Goal: Task Accomplishment & Management: Use online tool/utility

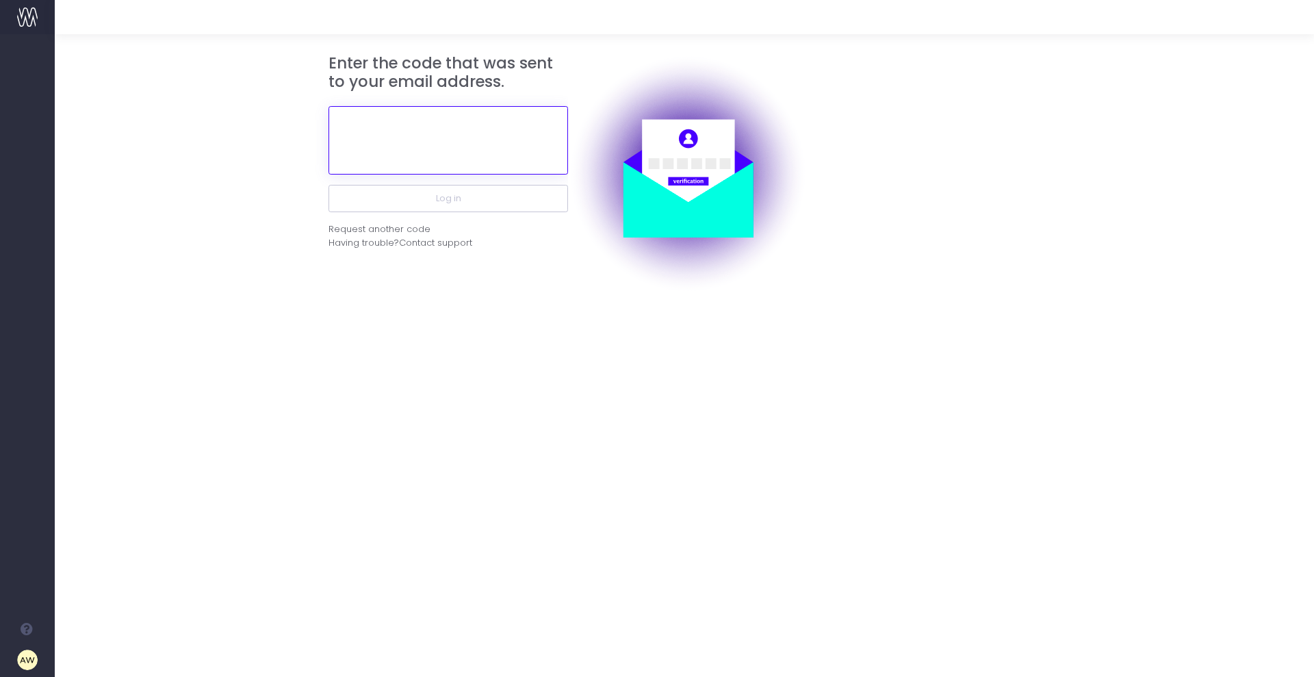
click at [421, 148] on input "text" at bounding box center [448, 140] width 240 height 68
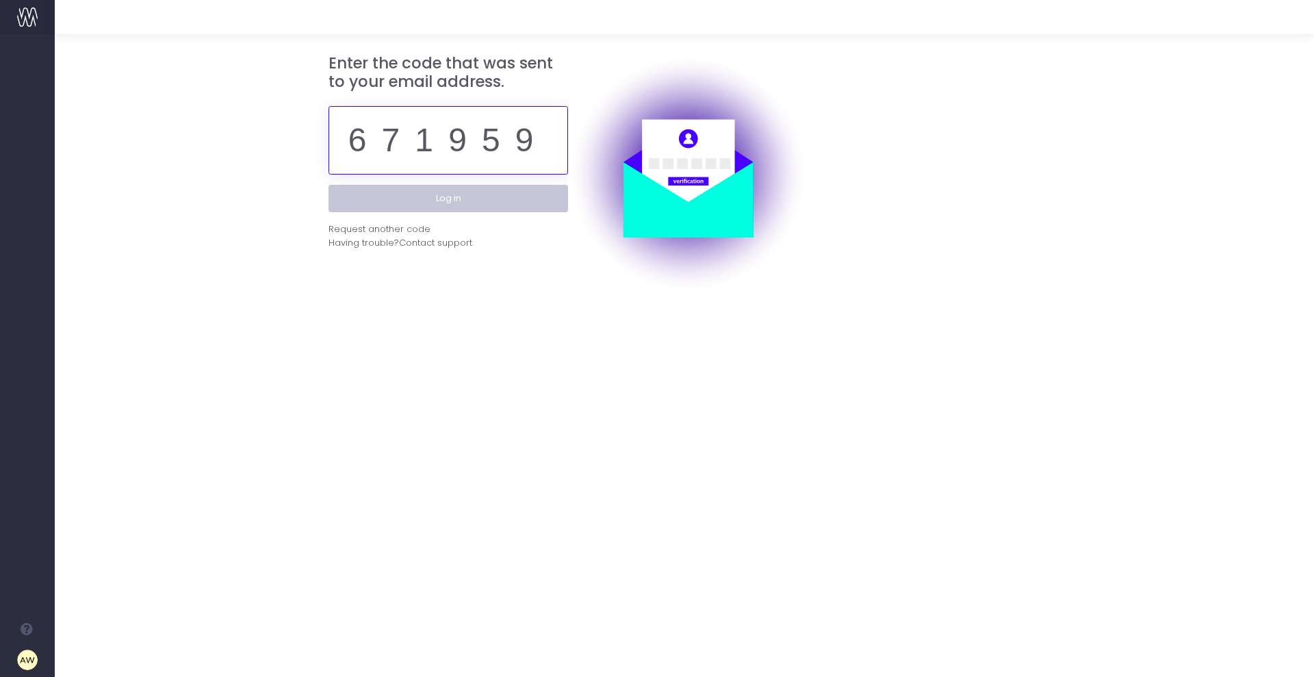
type input "671959"
click at [443, 198] on button "Log in" at bounding box center [448, 198] width 240 height 27
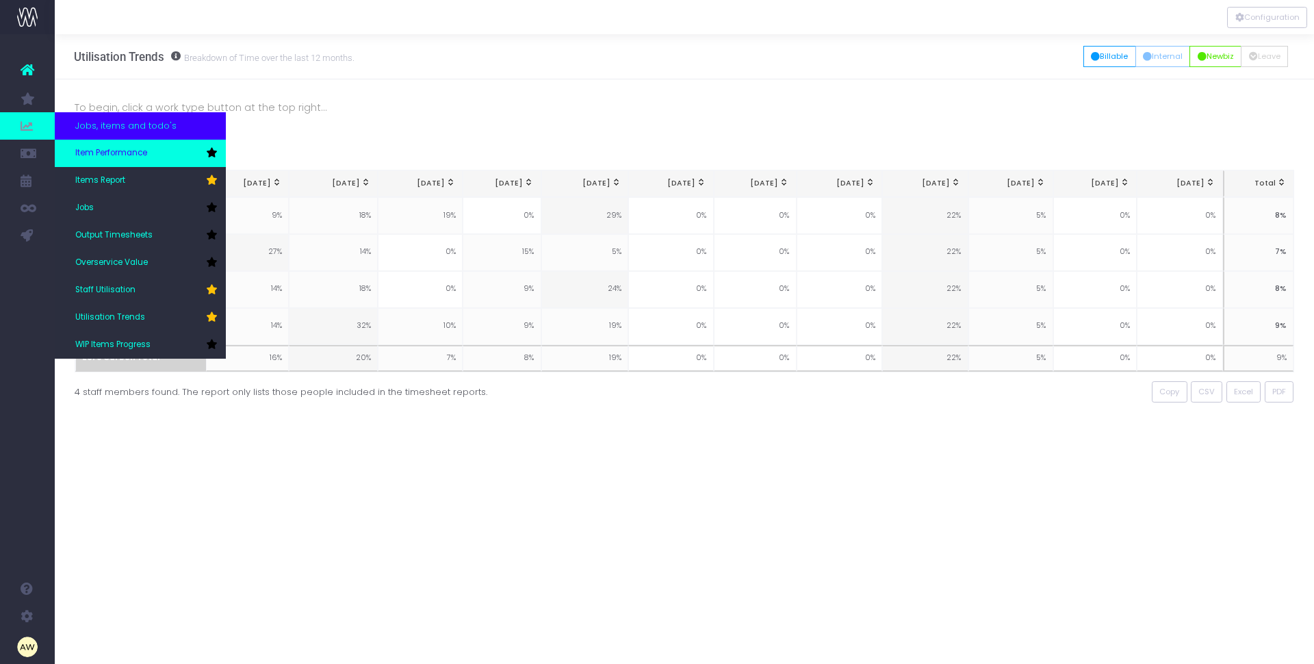
click at [179, 154] on link "Item Performance" at bounding box center [140, 153] width 171 height 27
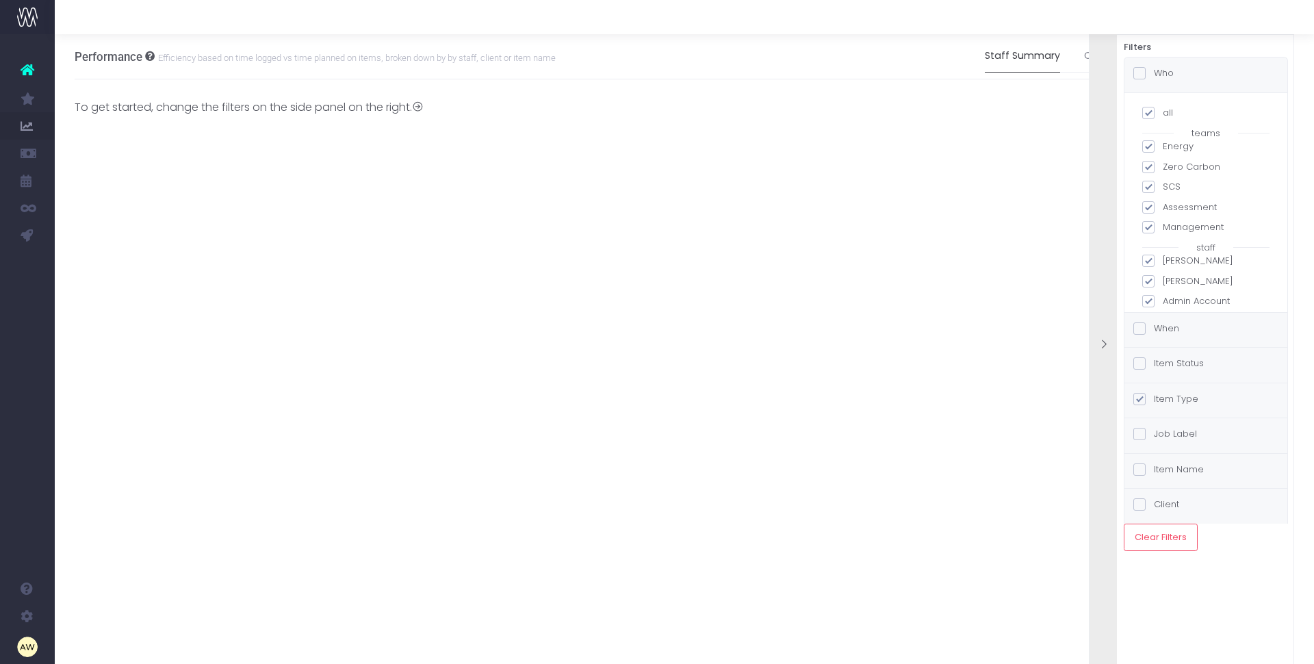
click at [1187, 365] on label "Item Status" at bounding box center [1168, 364] width 70 height 14
click at [1163, 365] on input "Item Status" at bounding box center [1158, 361] width 9 height 9
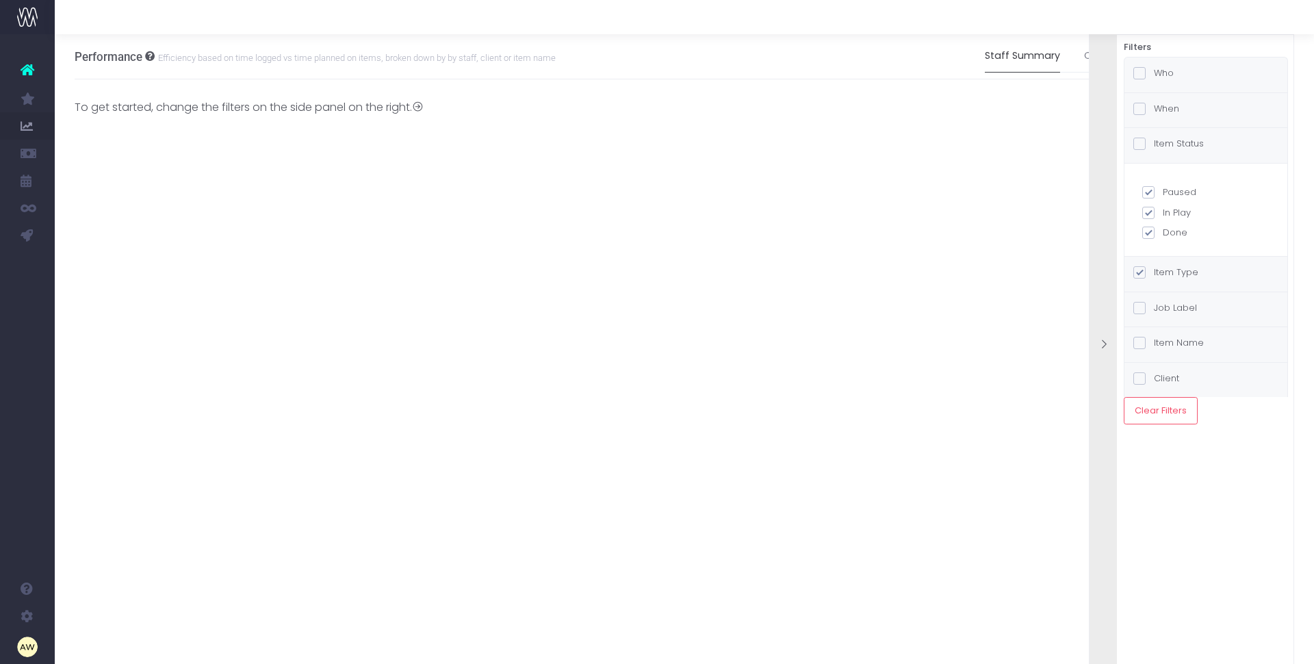
click at [1179, 192] on label "Paused" at bounding box center [1205, 192] width 127 height 14
click at [1172, 192] on input "Paused" at bounding box center [1167, 189] width 9 height 9
checkbox input "false"
checkbox input "true"
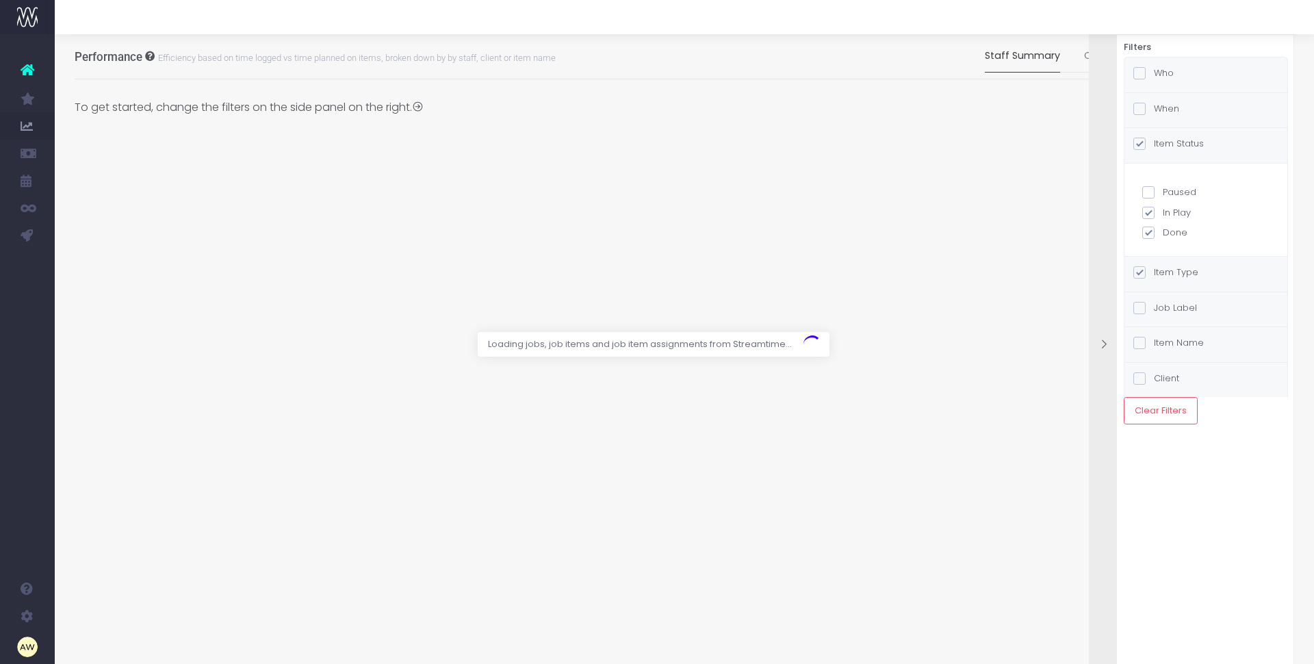
click at [1180, 190] on label "Paused" at bounding box center [1205, 192] width 127 height 14
click at [1172, 190] on input "Paused" at bounding box center [1167, 189] width 9 height 9
checkbox input "true"
checkbox input "false"
click at [1182, 231] on label "Done" at bounding box center [1205, 233] width 127 height 14
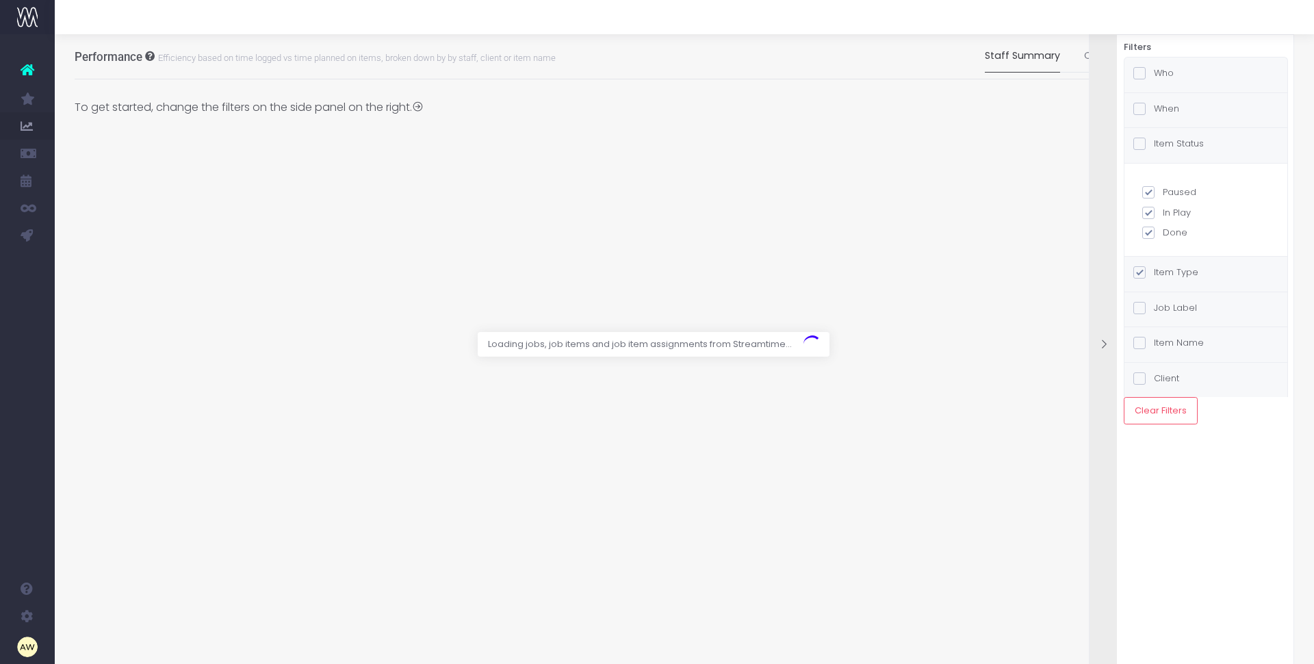
click at [1172, 231] on input "Done" at bounding box center [1167, 230] width 9 height 9
checkbox input "false"
checkbox input "true"
click at [1176, 71] on div "Who" at bounding box center [1205, 74] width 163 height 35
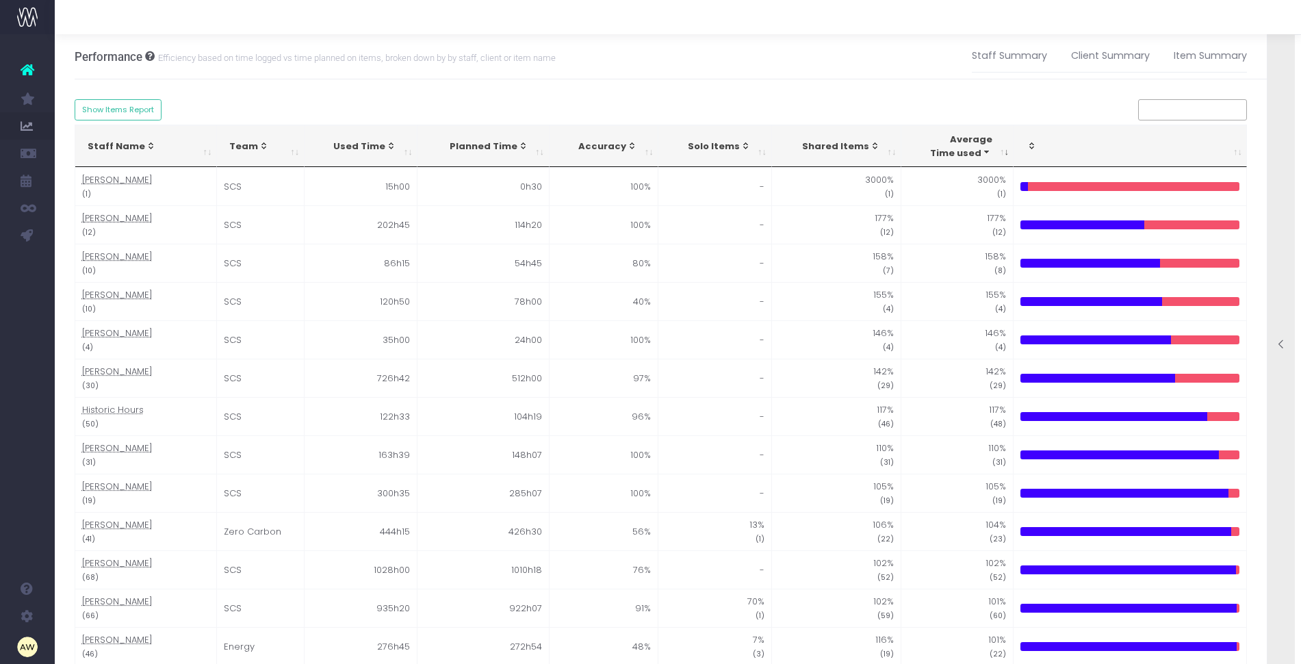
click at [1272, 133] on div at bounding box center [1280, 345] width 27 height 662
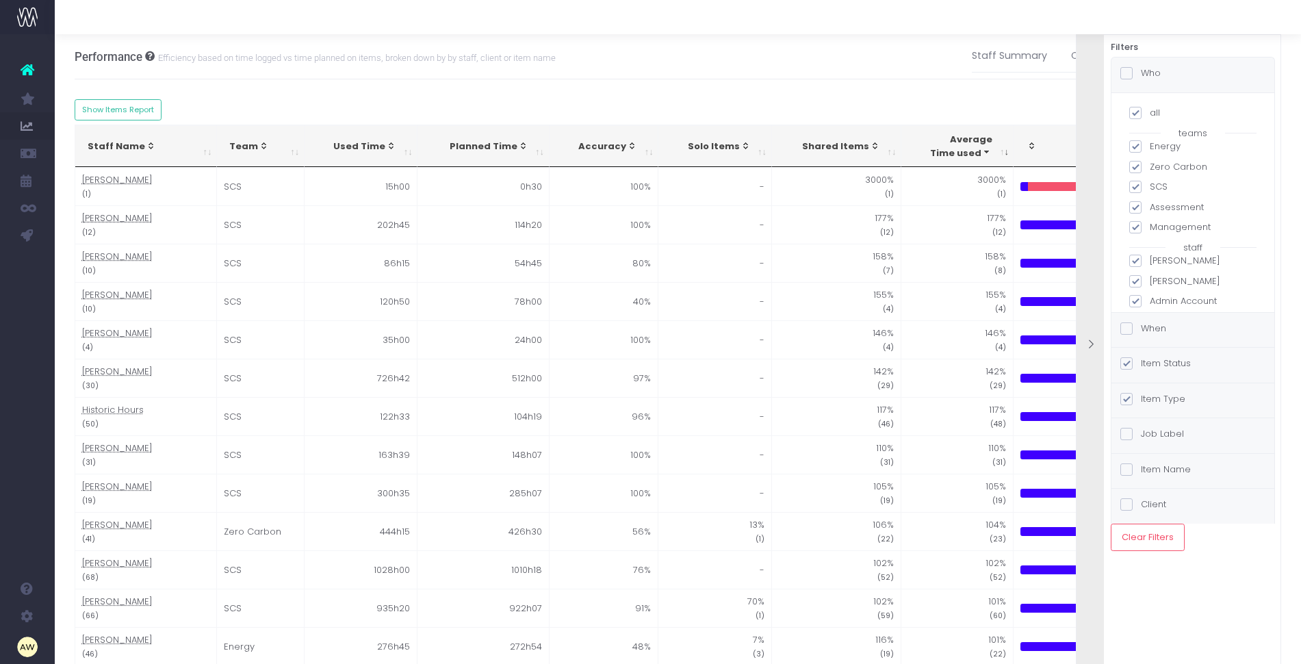
click at [1154, 113] on label "all" at bounding box center [1192, 113] width 127 height 14
click at [1154, 113] on input "all" at bounding box center [1154, 110] width 9 height 9
checkbox input "false"
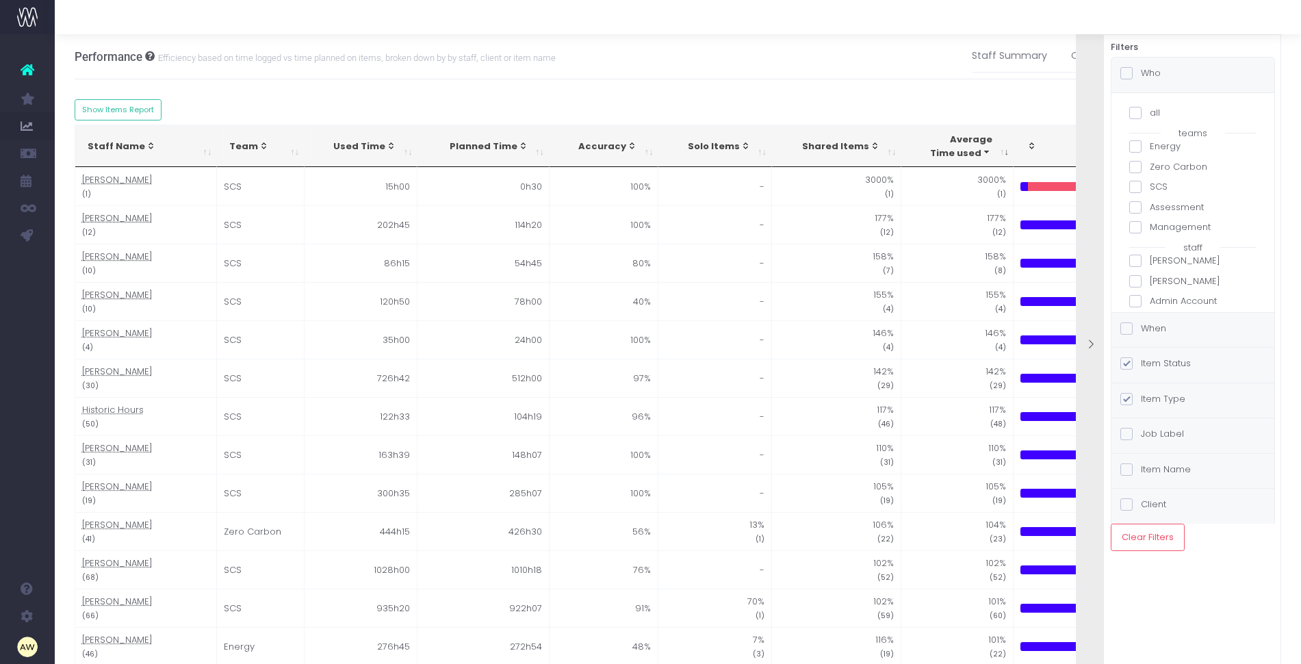
checkbox input "false"
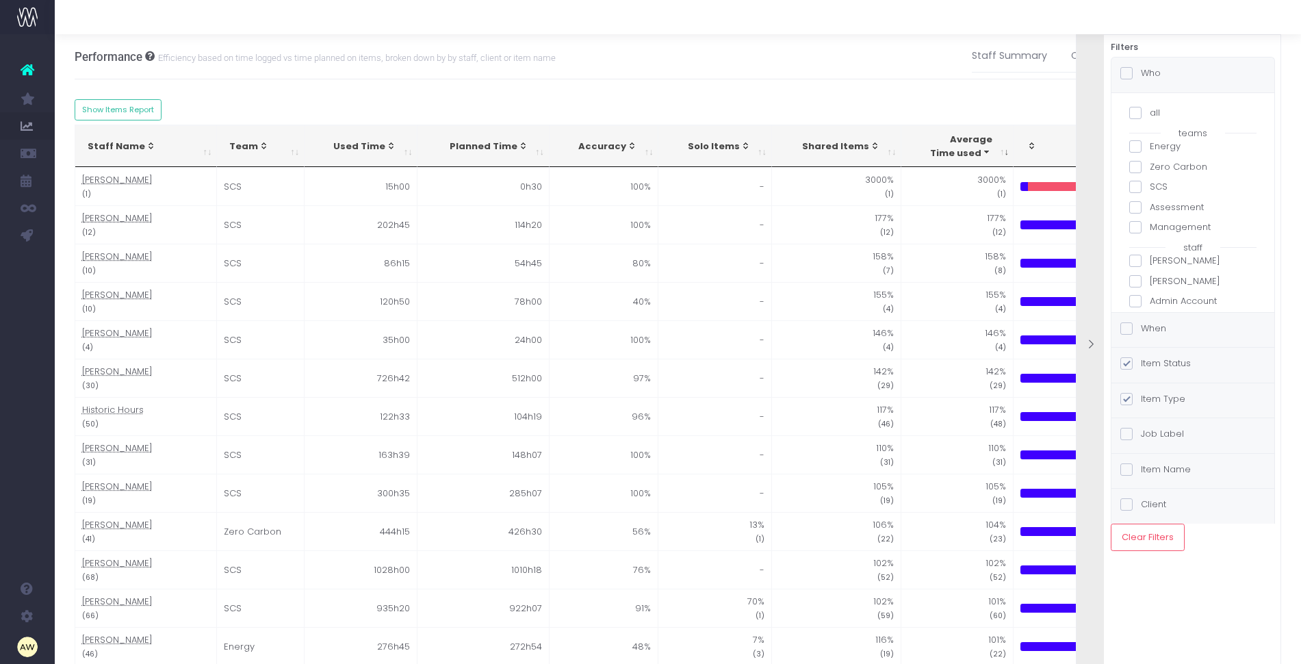
checkbox input "false"
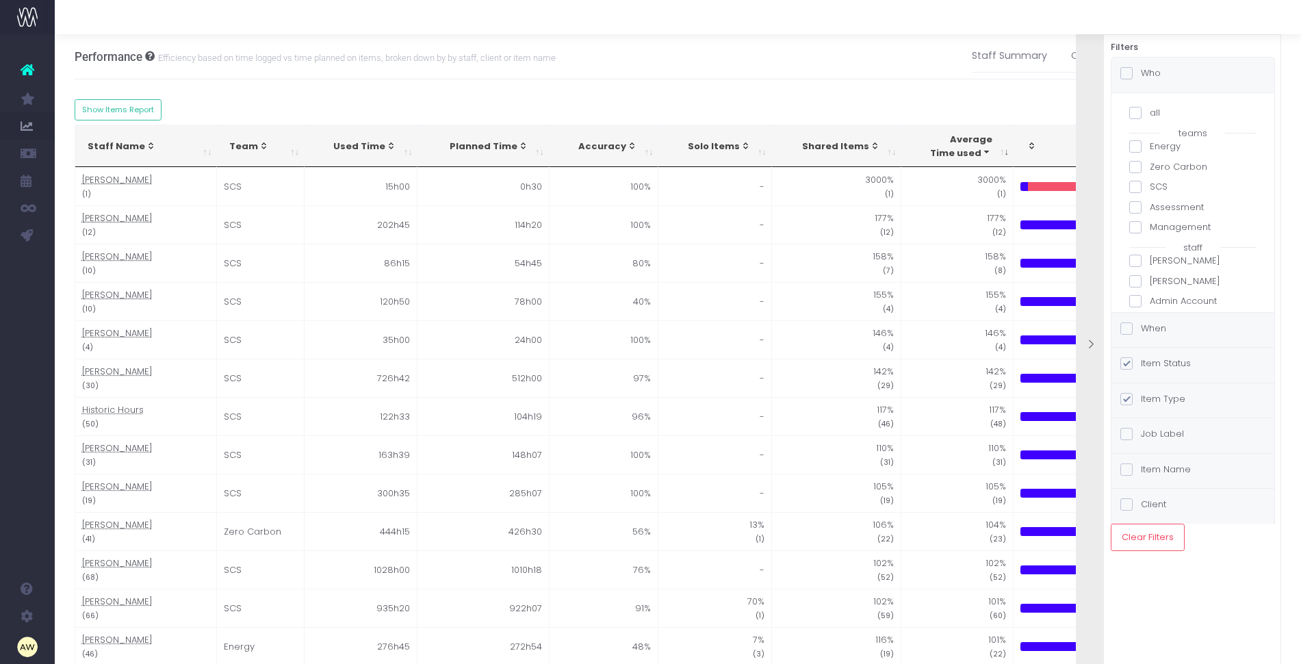
checkbox input "false"
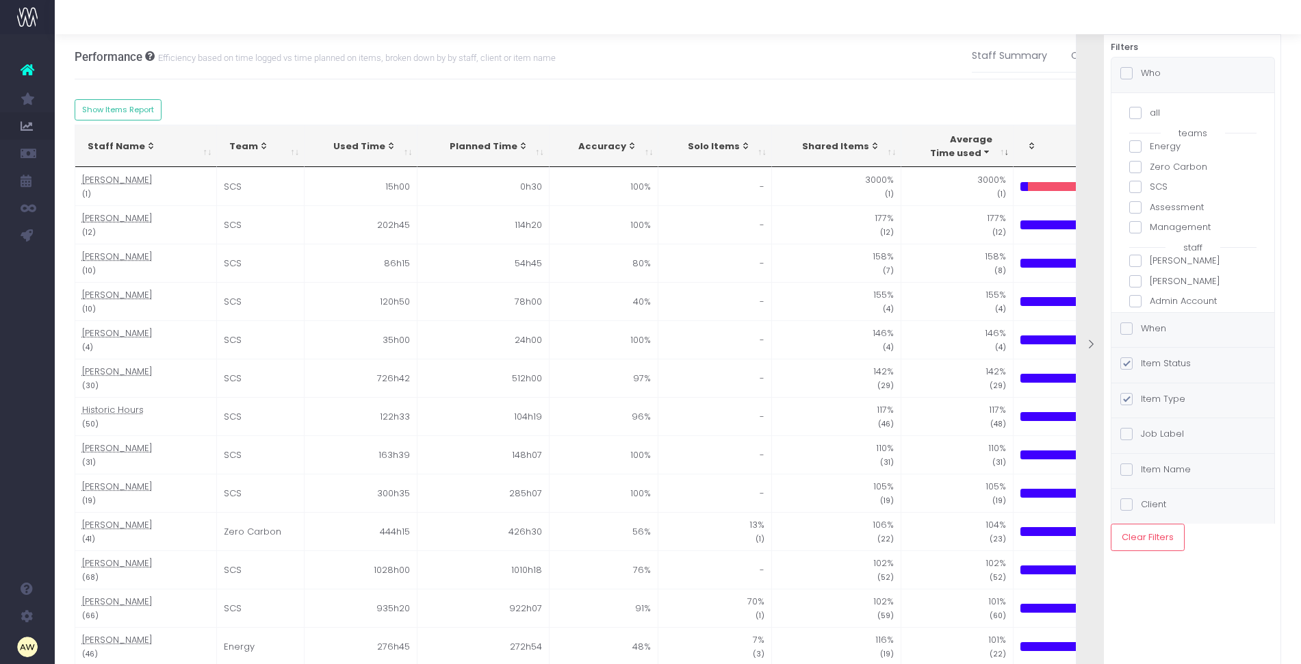
checkbox input "false"
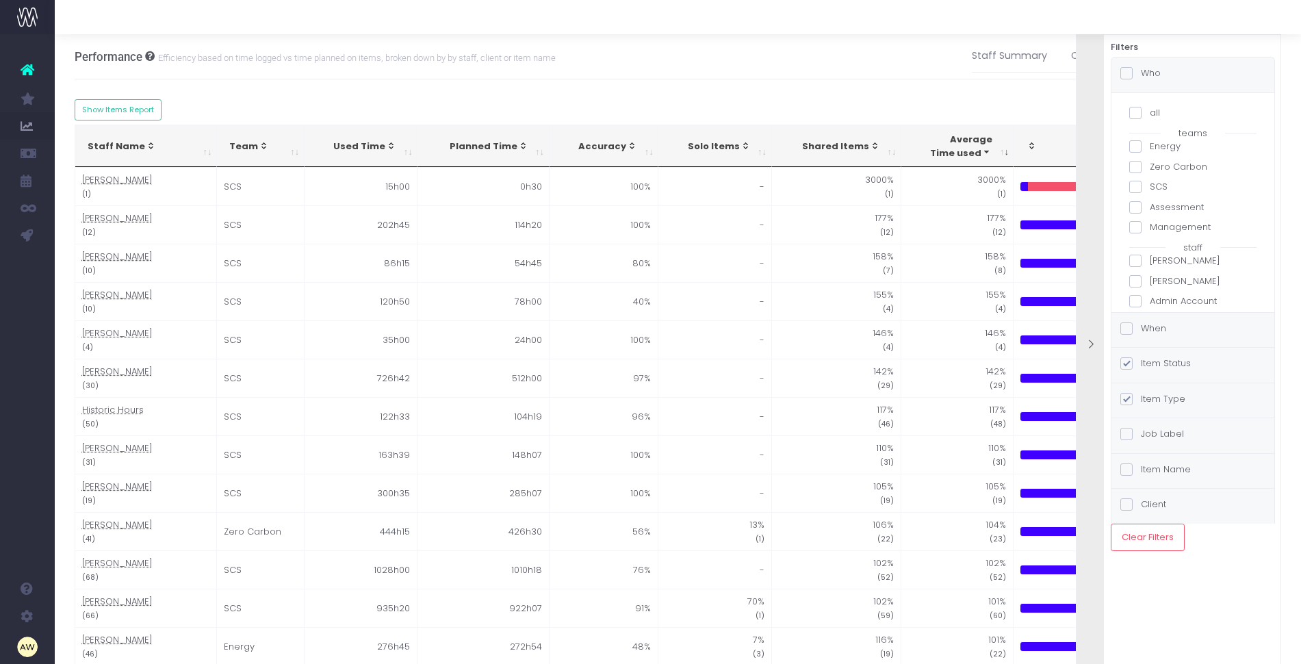
checkbox input "false"
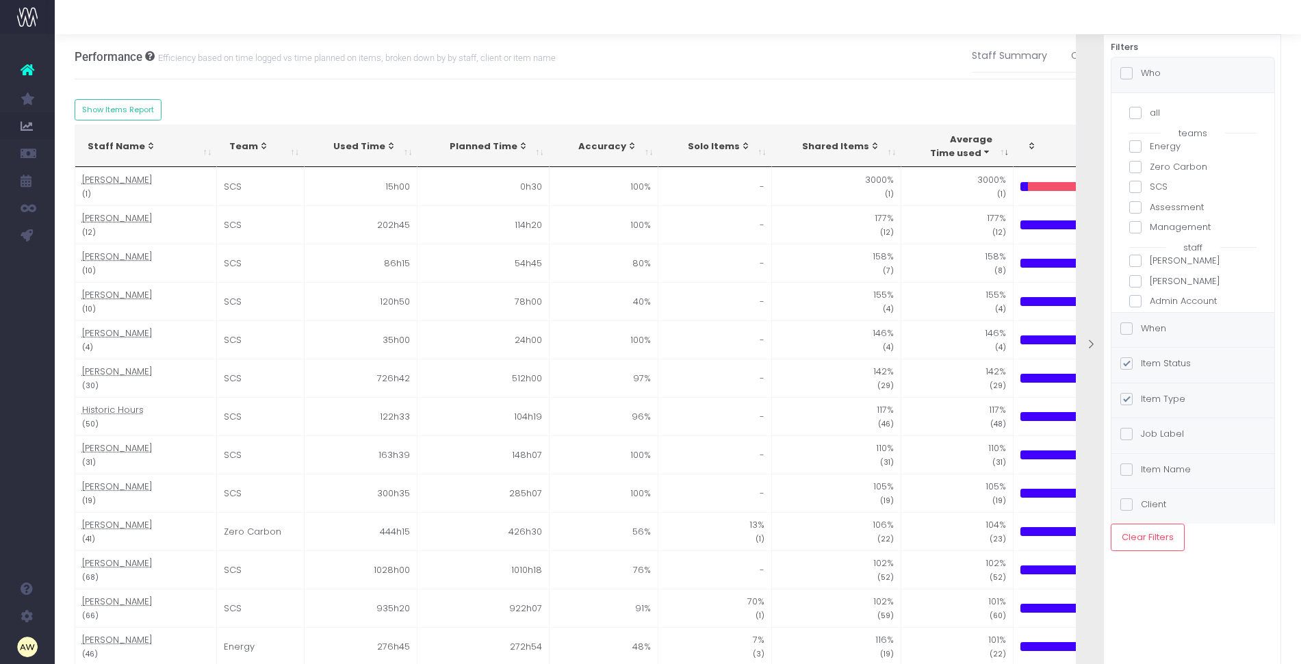
checkbox input "false"
click at [1187, 190] on label "Laura Tenor" at bounding box center [1192, 192] width 127 height 14
click at [1159, 190] on input "Laura Tenor" at bounding box center [1154, 189] width 9 height 9
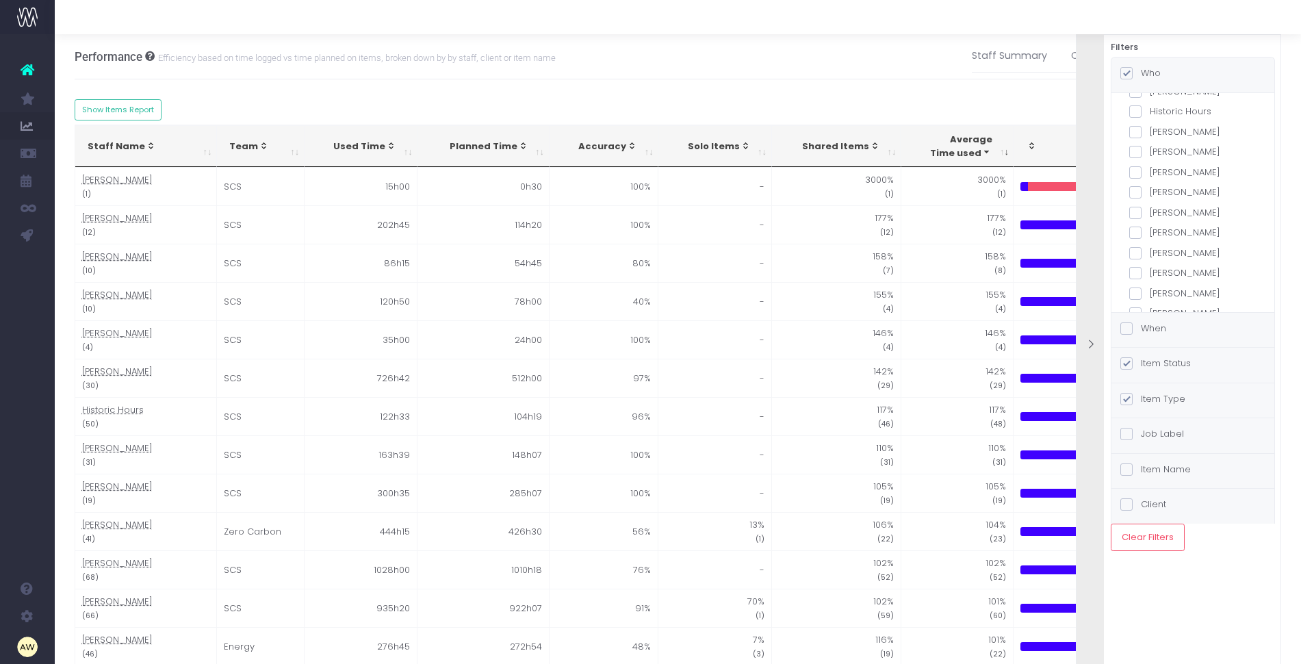
checkbox input "true"
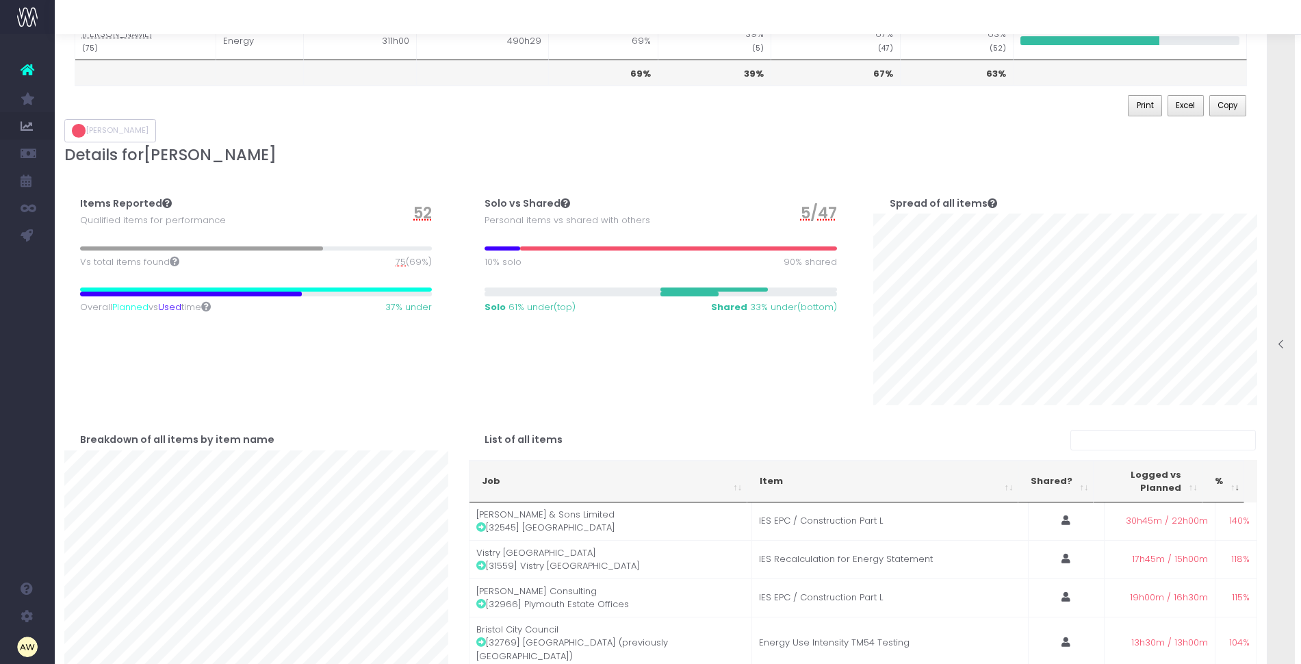
scroll to position [33, 0]
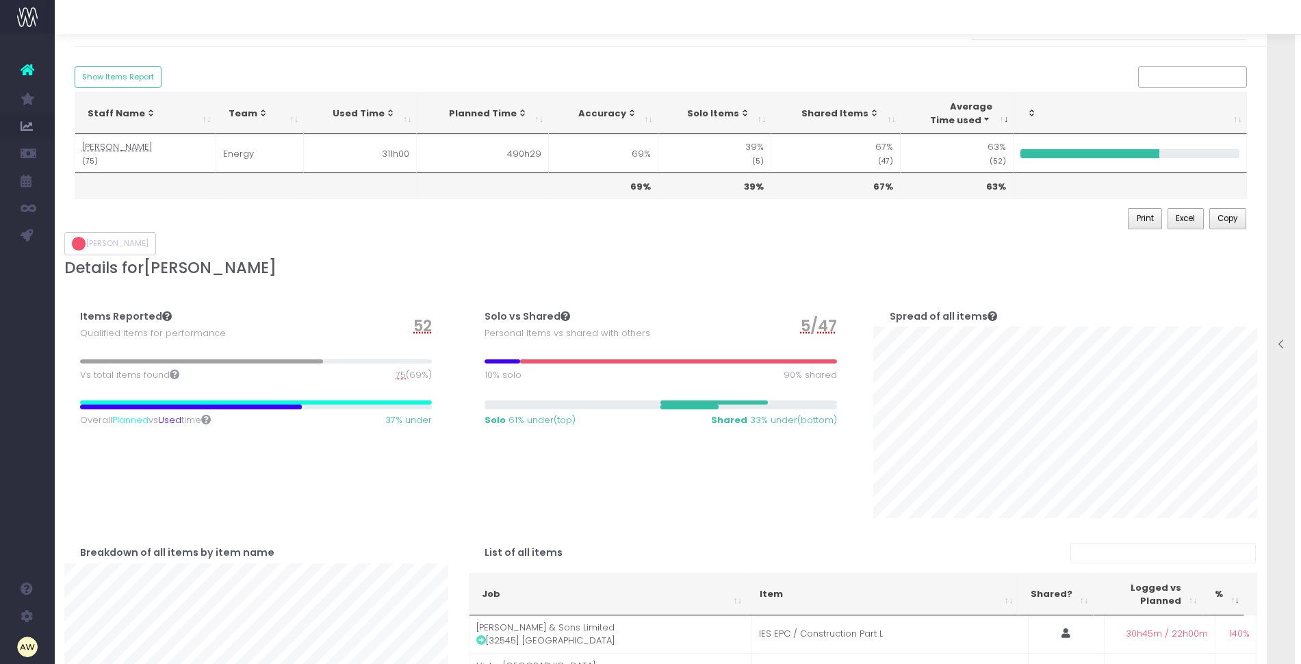
click at [399, 374] on span "75" at bounding box center [401, 375] width 10 height 14
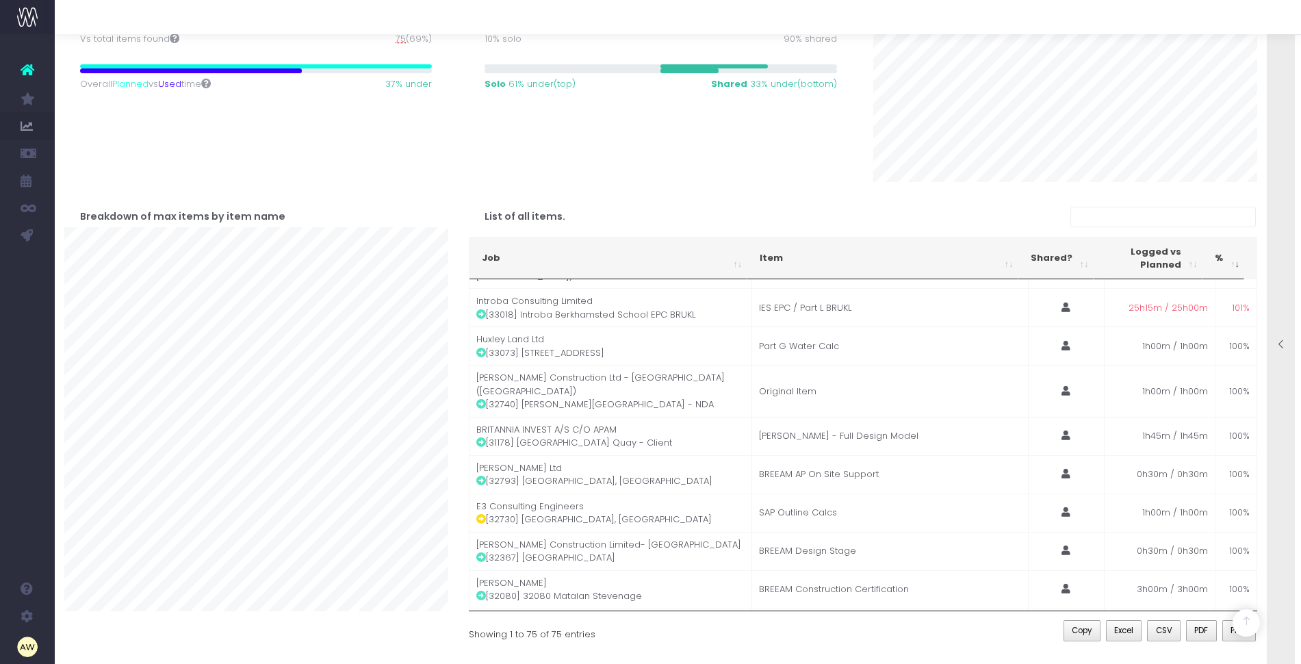
scroll to position [0, 0]
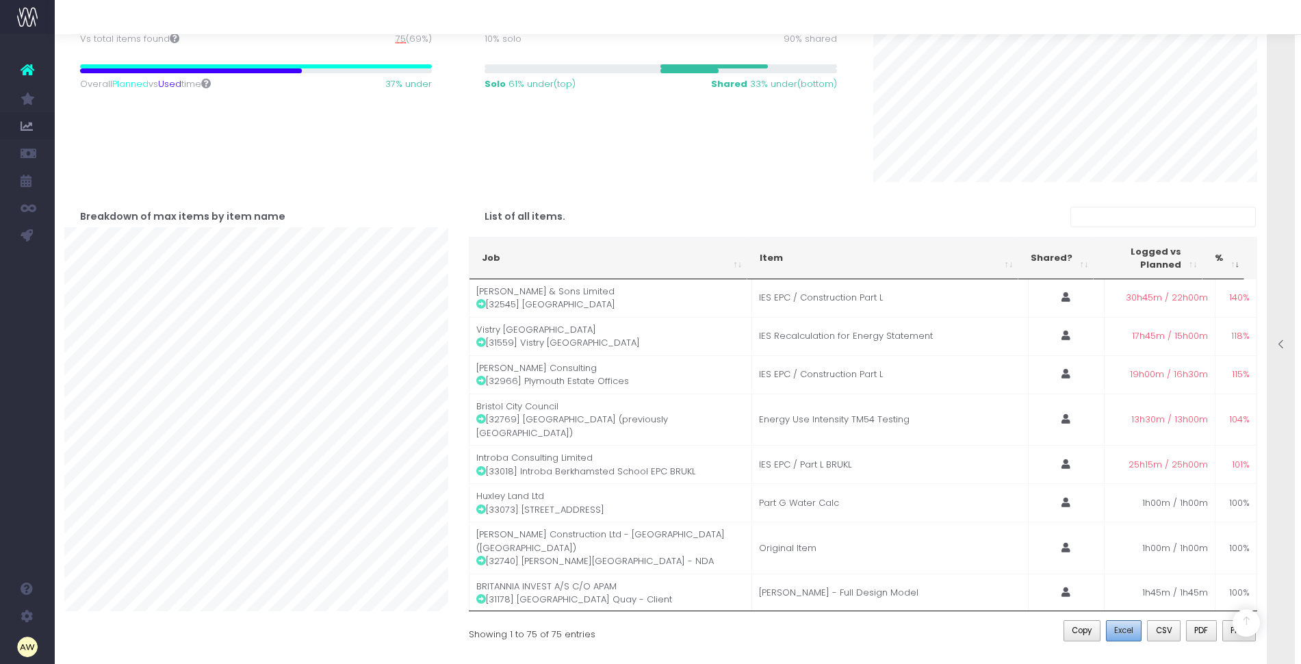
click at [1128, 630] on span "Excel" at bounding box center [1123, 630] width 19 height 12
